Goal: Information Seeking & Learning: Learn about a topic

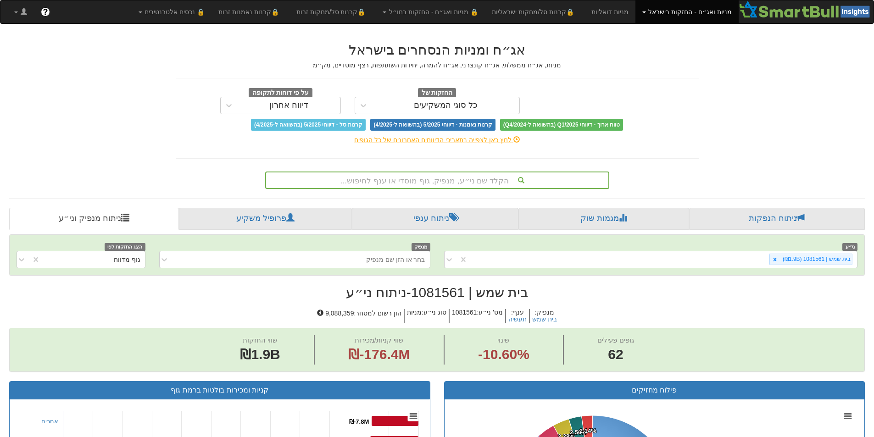
click at [452, 185] on div "הקלד שם ני״ע, מנפיק, גוף מוסדי או ענף לחיפוש..." at bounding box center [437, 181] width 342 height 16
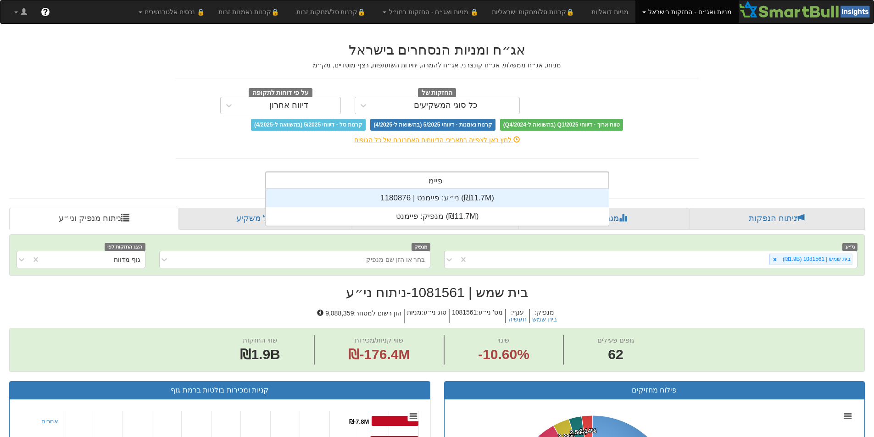
scroll to position [37, 0]
type input "פיימנט"
click at [445, 198] on div "ני״ע: ‏פיימנט | 1180876 ‎(₪11.7M)‎" at bounding box center [437, 198] width 343 height 18
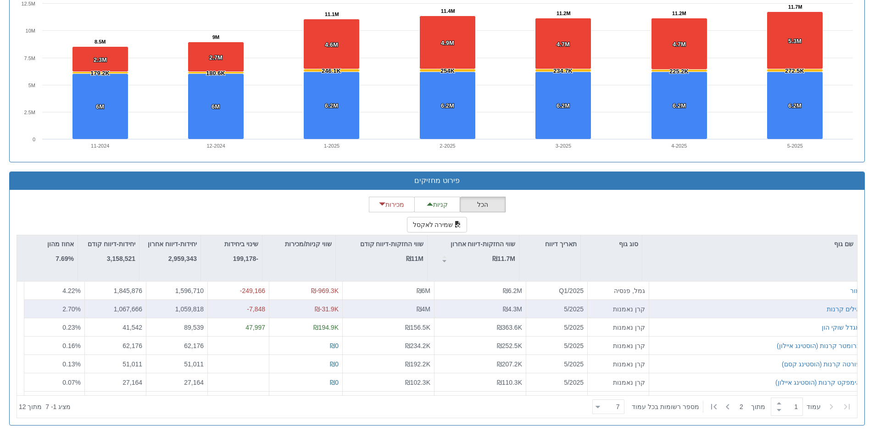
scroll to position [229, 0]
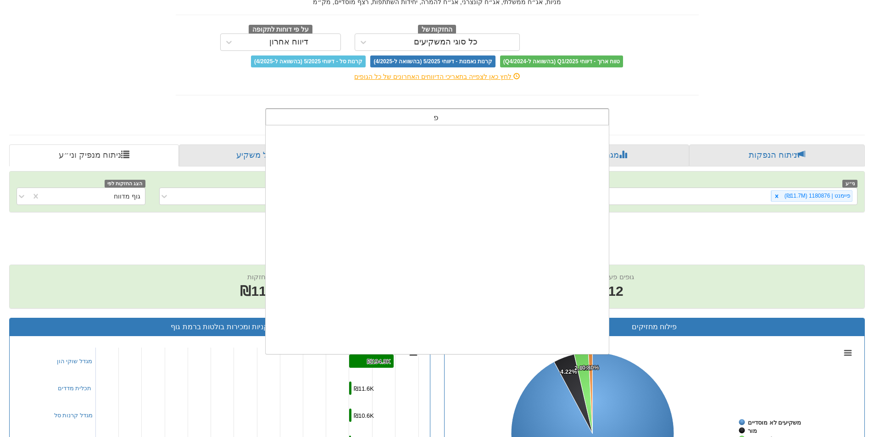
scroll to position [7, 0]
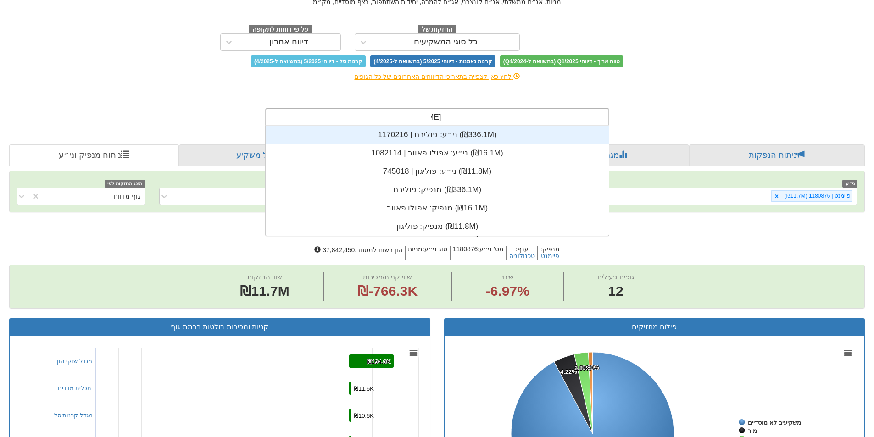
type input "פולי"
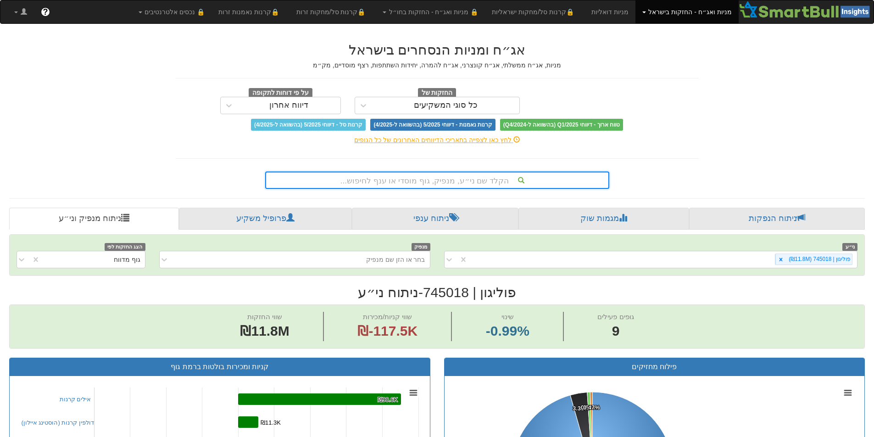
click at [469, 186] on div "הקלד שם ני״ע, מנפיק, גוף מוסדי או ענף לחיפוש..." at bounding box center [437, 181] width 342 height 16
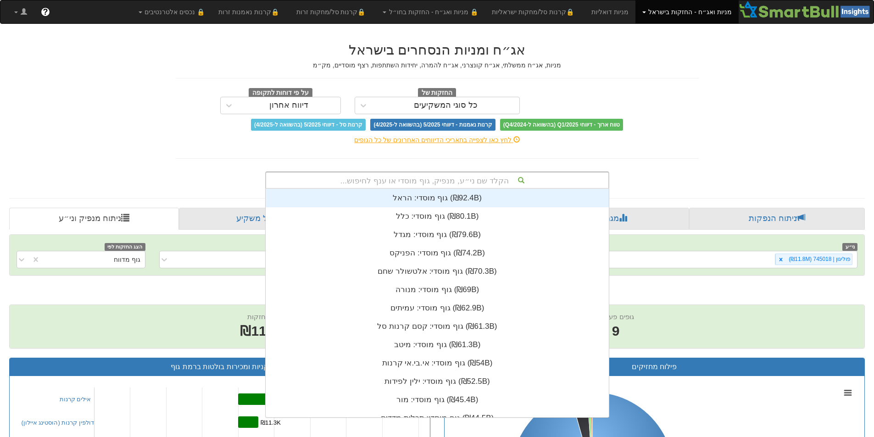
scroll to position [229, 0]
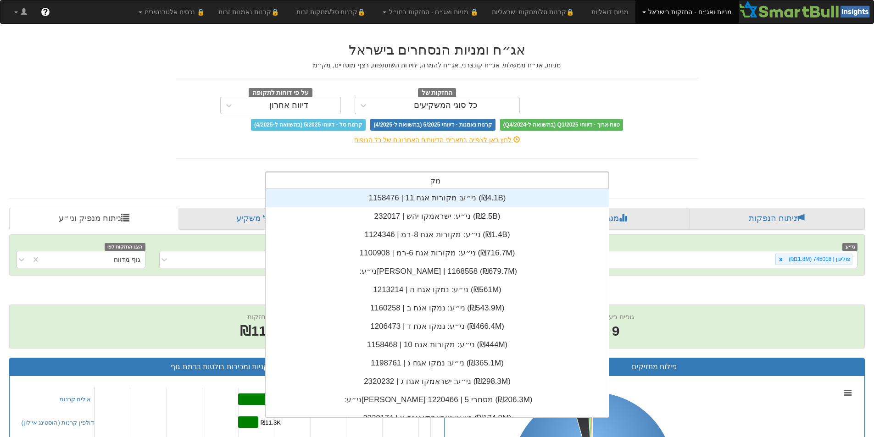
type input "מקס"
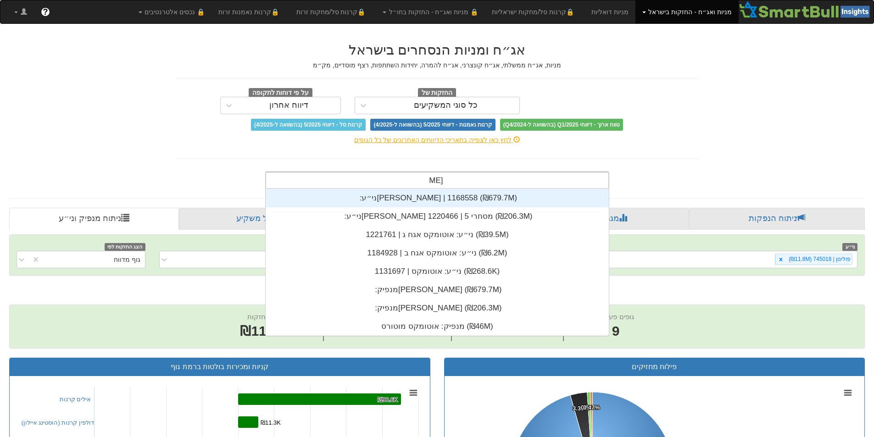
scroll to position [147, 0]
click at [469, 200] on div "ני״ע: ‏מקס סטוק | 1168558 ‎(₪679.7M)‎" at bounding box center [437, 198] width 343 height 18
